Goal: Information Seeking & Learning: Learn about a topic

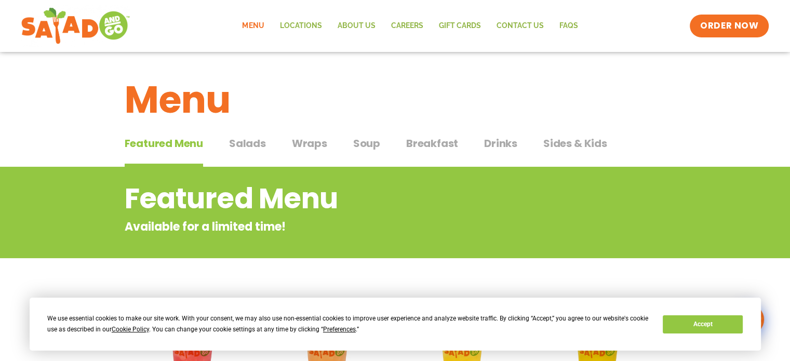
click at [245, 144] on span "Salads" at bounding box center [247, 144] width 37 height 16
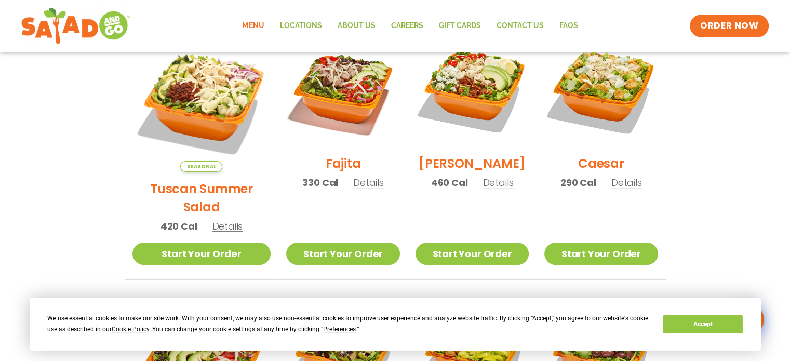
scroll to position [260, 0]
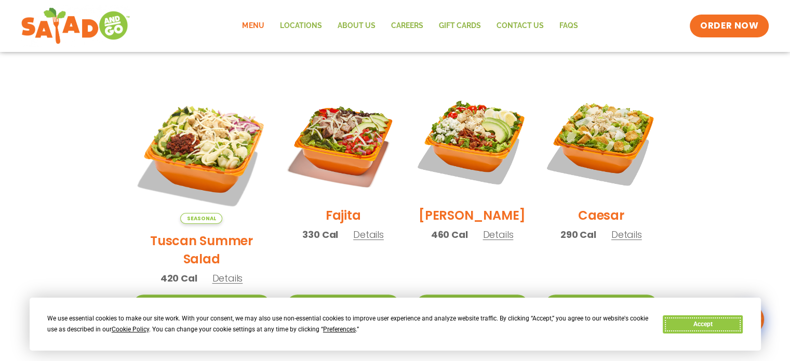
click at [704, 326] on button "Accept" at bounding box center [703, 324] width 80 height 18
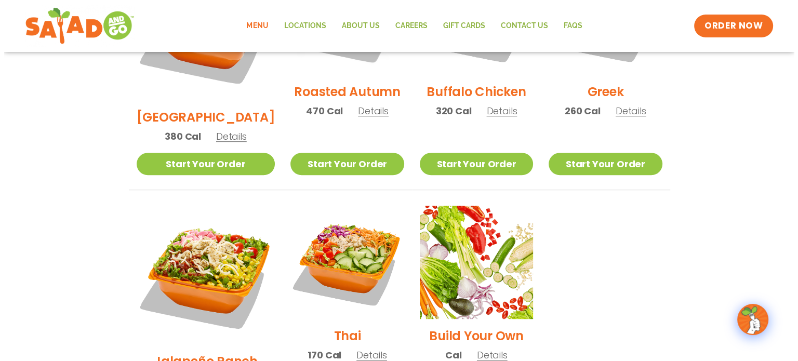
scroll to position [676, 0]
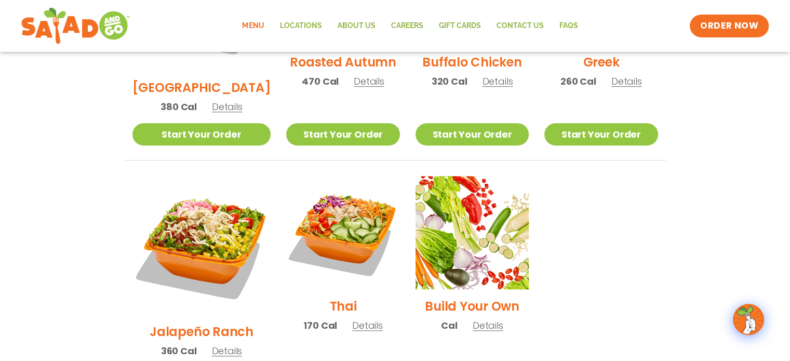
click at [330, 297] on h2 "Thai" at bounding box center [343, 306] width 27 height 18
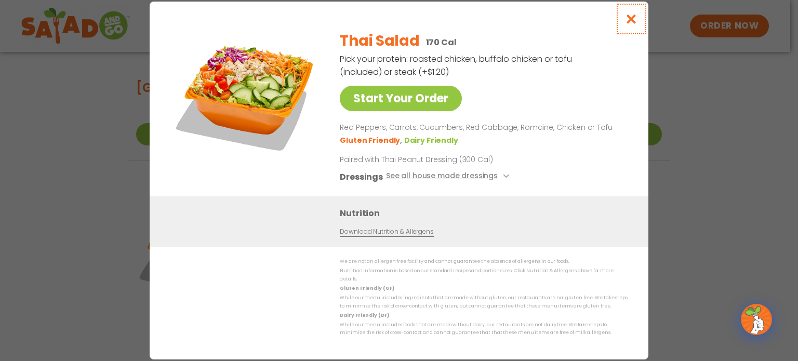
click at [634, 22] on icon "Close modal" at bounding box center [631, 19] width 13 height 11
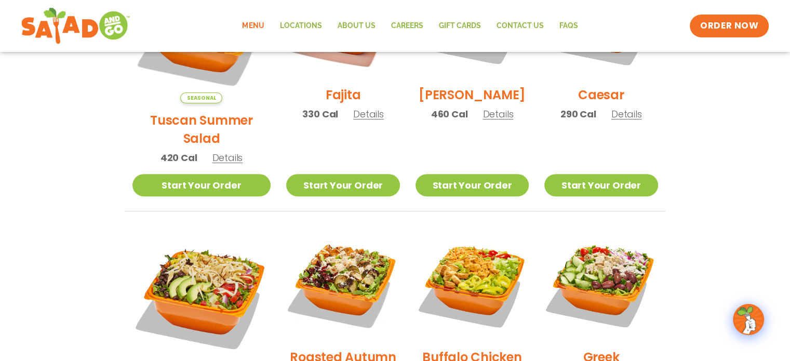
scroll to position [297, 0]
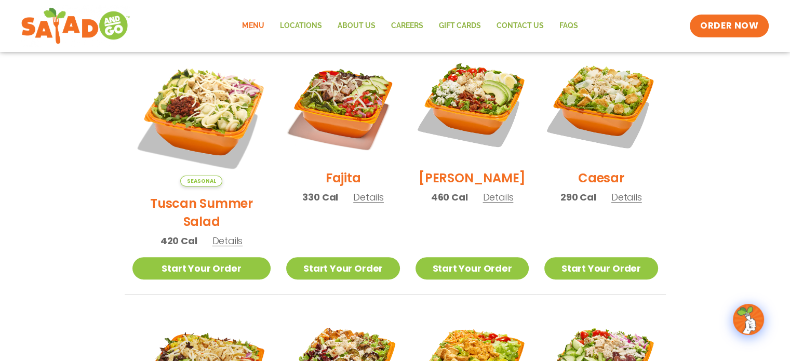
click at [202, 194] on h2 "Tuscan Summer Salad" at bounding box center [202, 212] width 139 height 36
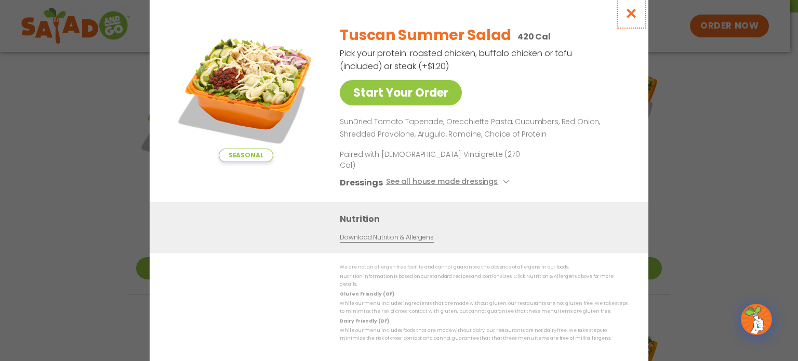
click at [634, 19] on icon "Close modal" at bounding box center [631, 13] width 13 height 11
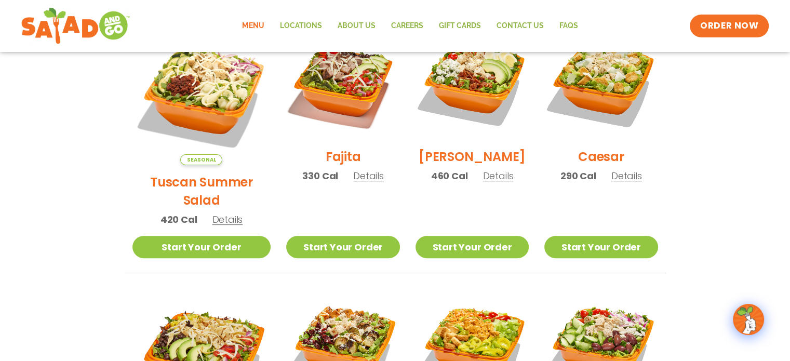
scroll to position [7, 0]
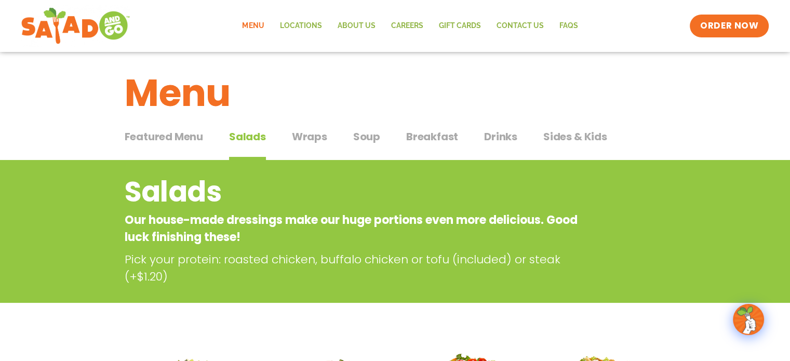
click at [368, 135] on span "Soup" at bounding box center [366, 137] width 27 height 16
